Goal: Information Seeking & Learning: Learn about a topic

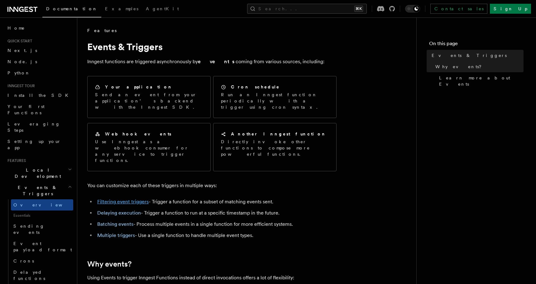
click at [133, 199] on link "Filtering event triggers" at bounding box center [122, 202] width 51 height 6
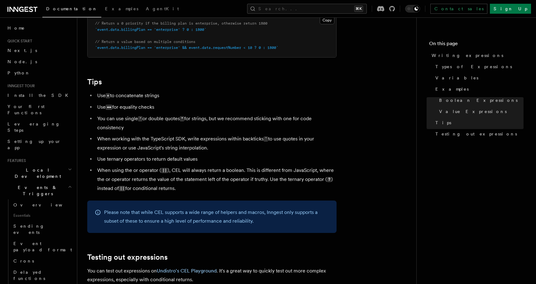
scroll to position [602, 0]
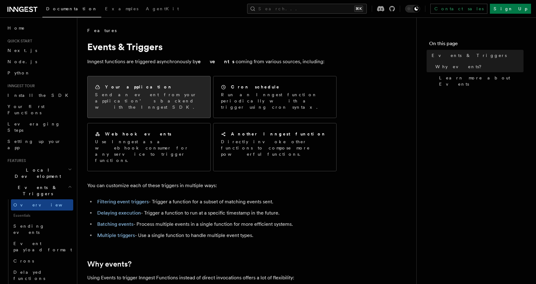
click at [155, 98] on p "Send an event from your application’s backend with the Inngest SDK." at bounding box center [149, 101] width 108 height 19
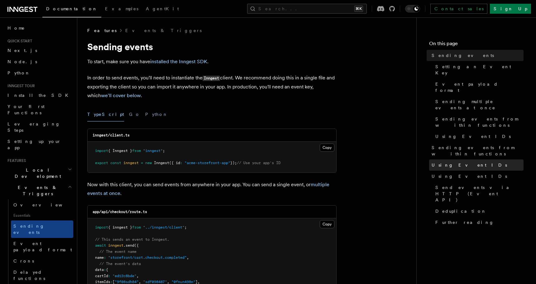
click at [447, 162] on span "Using Event IDs" at bounding box center [469, 165] width 75 height 6
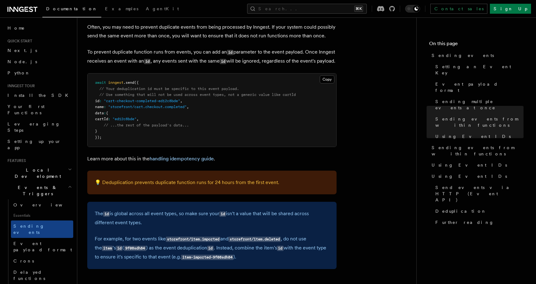
scroll to position [1573, 0]
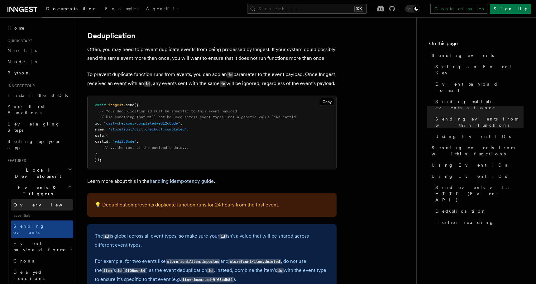
click at [36, 200] on link "Overview" at bounding box center [42, 205] width 62 height 11
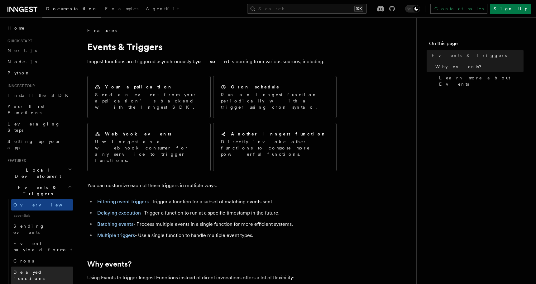
click at [27, 270] on span "Delayed functions" at bounding box center [29, 275] width 32 height 11
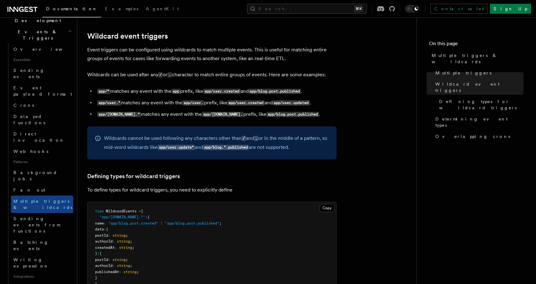
scroll to position [245, 0]
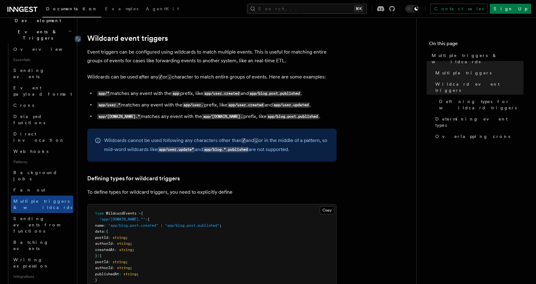
click at [78, 37] on icon at bounding box center [78, 39] width 6 height 6
